Goal: Transaction & Acquisition: Download file/media

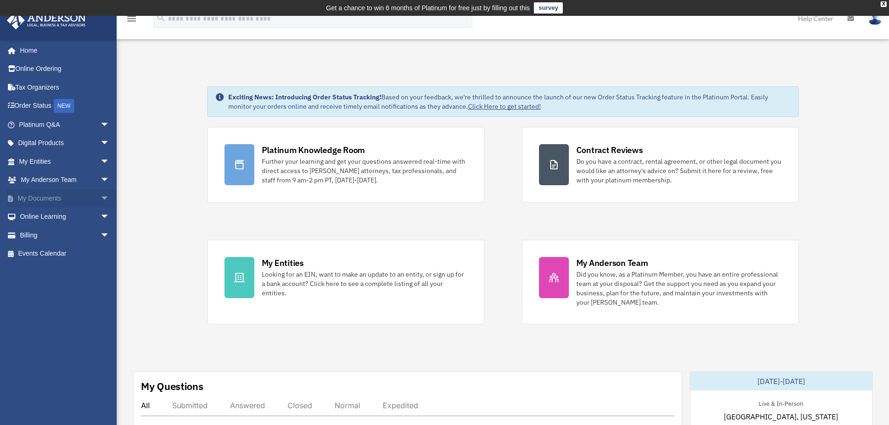
click at [100, 198] on span "arrow_drop_down" at bounding box center [109, 198] width 19 height 19
click at [45, 219] on link "Box" at bounding box center [68, 217] width 111 height 19
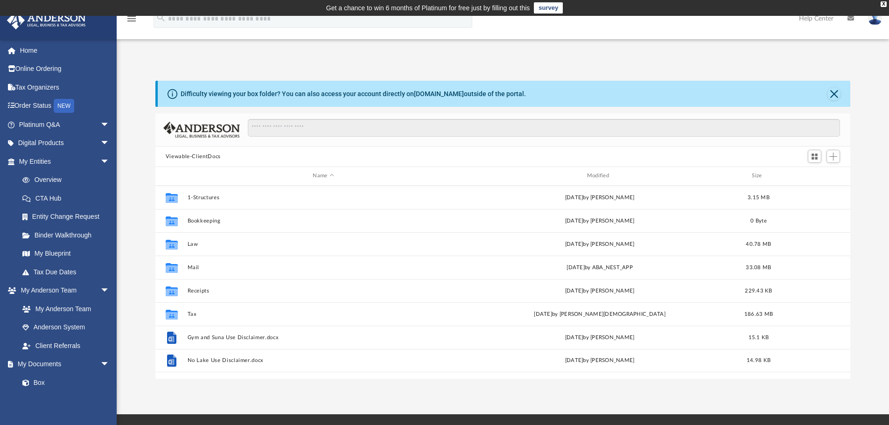
scroll to position [205, 688]
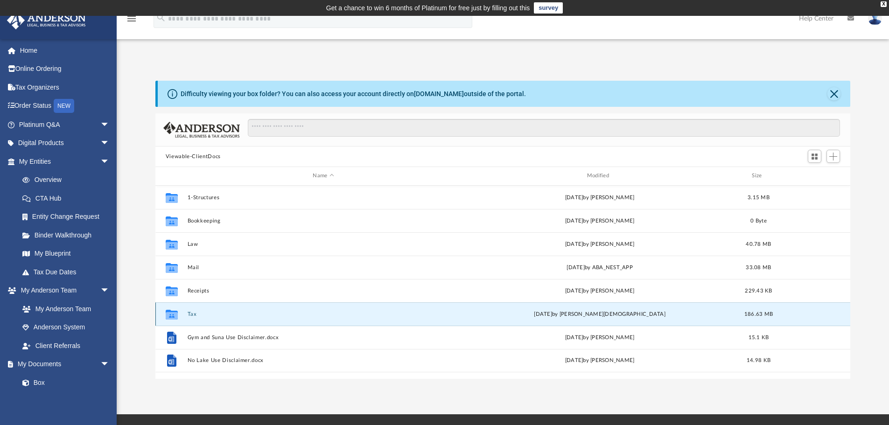
click at [192, 317] on button "Tax" at bounding box center [323, 314] width 272 height 6
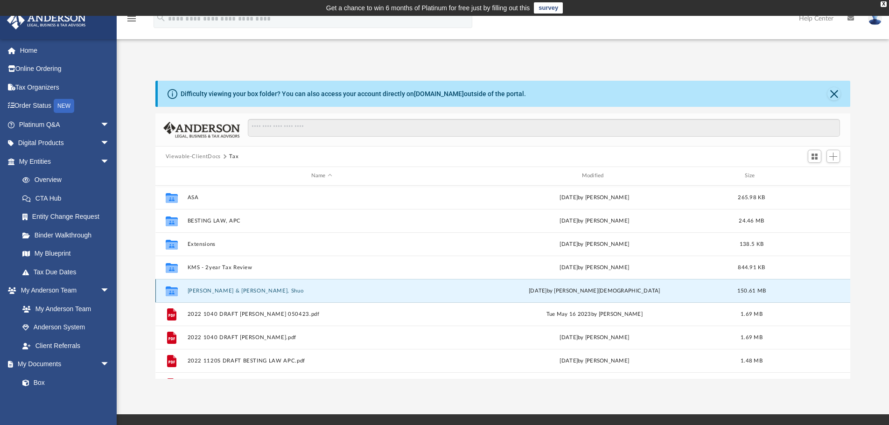
click at [212, 289] on button "[PERSON_NAME] & [PERSON_NAME], Shuo" at bounding box center [321, 291] width 269 height 6
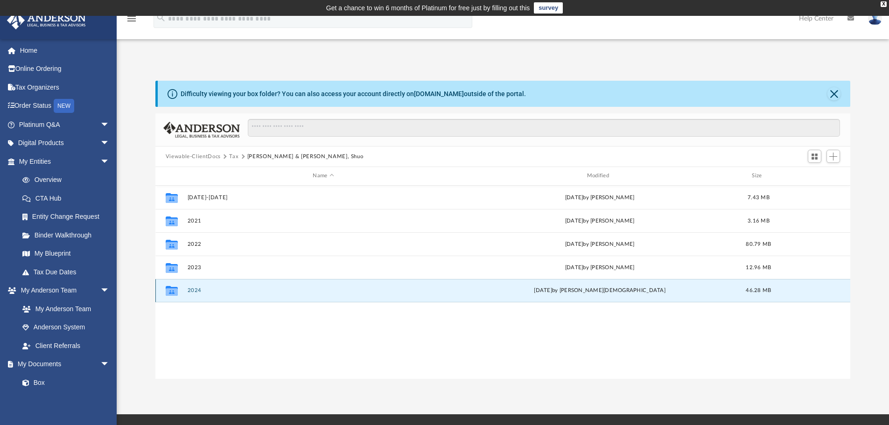
click at [192, 292] on button "2024" at bounding box center [323, 291] width 272 height 6
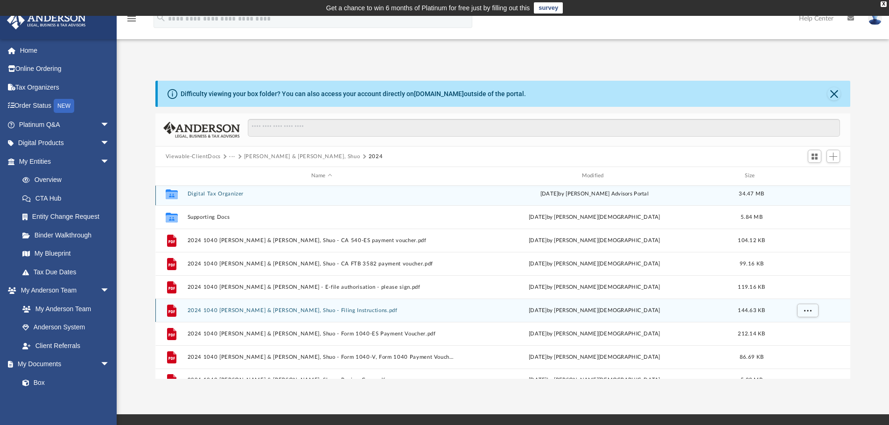
scroll to position [0, 0]
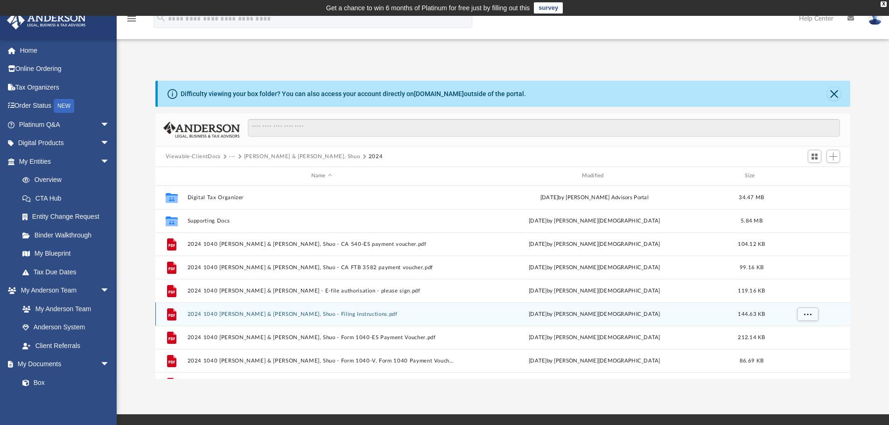
click at [256, 317] on button "2024 1040 Xie, George W. & Rong, Shuo - Filing Instructions.pdf" at bounding box center [321, 314] width 269 height 6
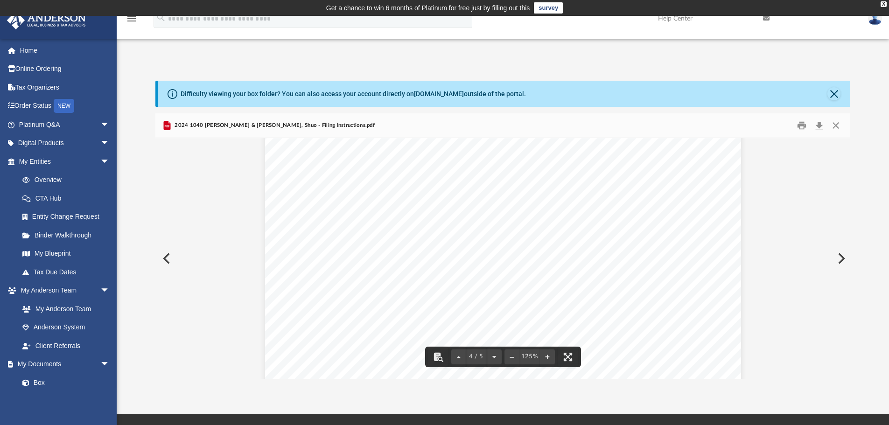
scroll to position [1914, 0]
